Goal: Task Accomplishment & Management: Manage account settings

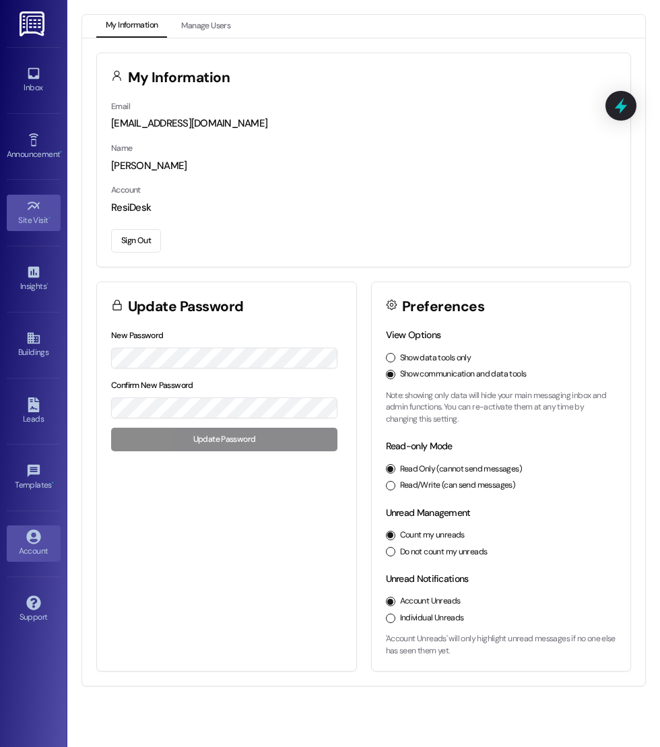
click at [34, 213] on div "Site Visit •" at bounding box center [33, 219] width 67 height 13
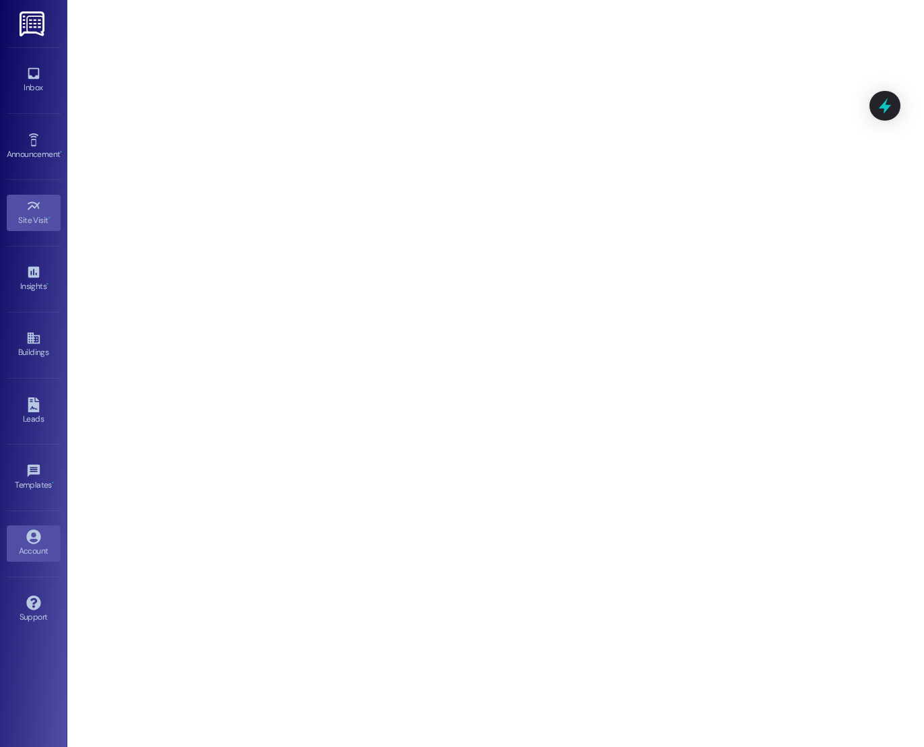
click at [47, 544] on div "Account" at bounding box center [33, 550] width 67 height 13
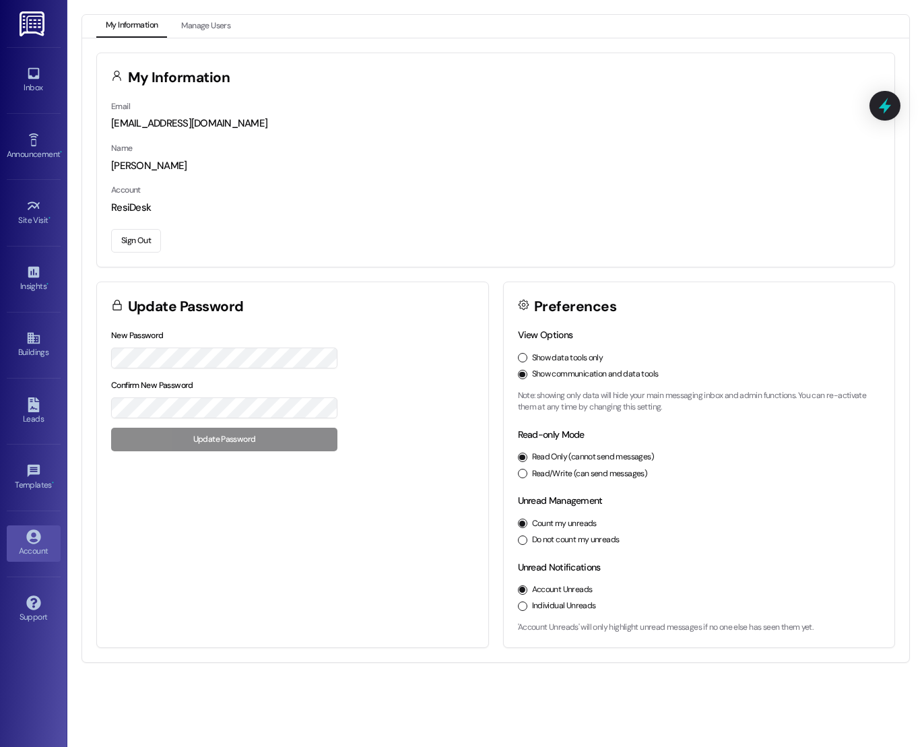
click at [148, 236] on button "Sign Out" at bounding box center [136, 241] width 50 height 24
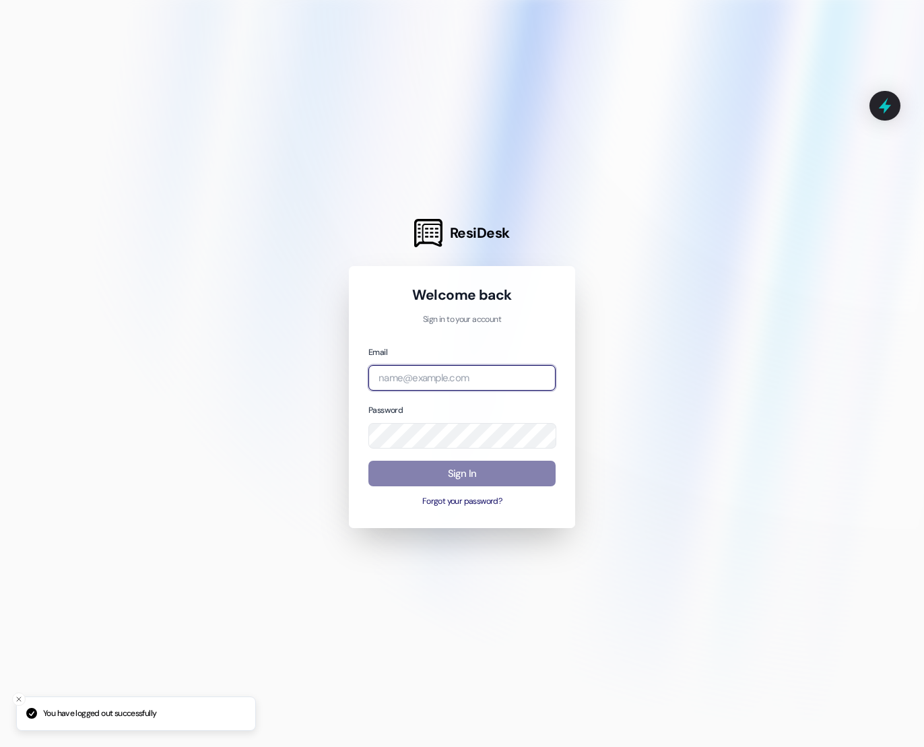
click at [419, 377] on input "email" at bounding box center [461, 378] width 187 height 26
type input "[EMAIL_ADDRESS][DOMAIN_NAME]"
